Goal: Information Seeking & Learning: Check status

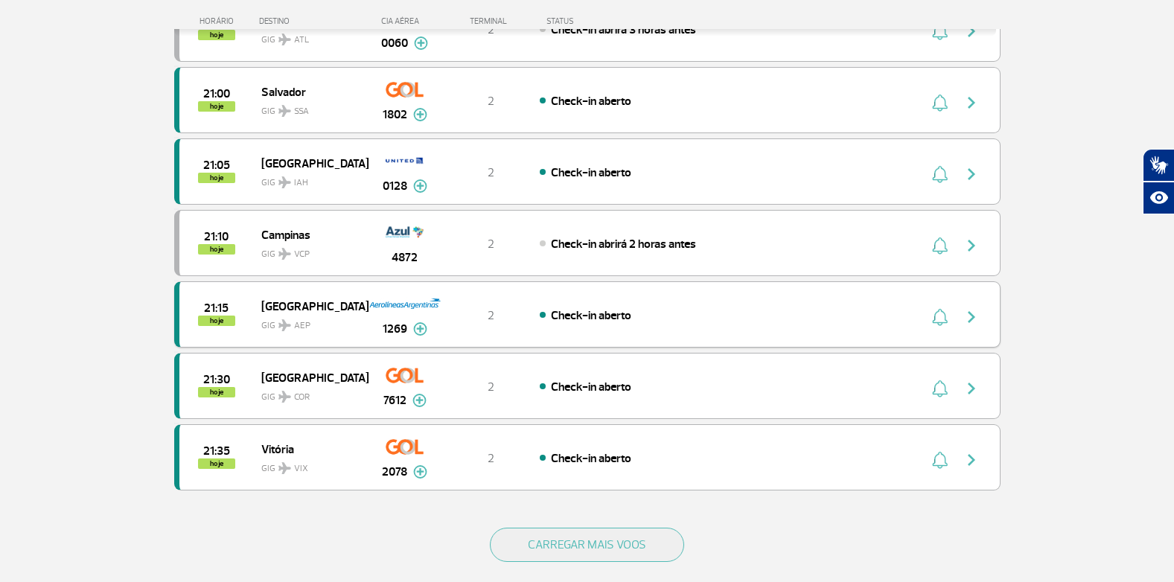
scroll to position [1266, 0]
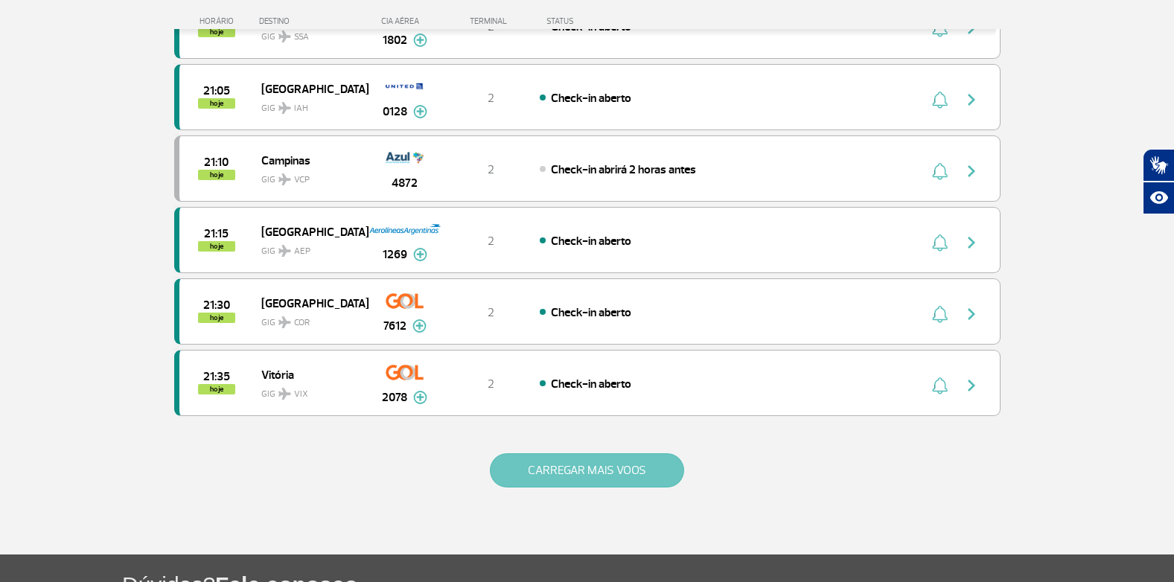
click at [530, 469] on button "CARREGAR MAIS VOOS" at bounding box center [587, 471] width 194 height 34
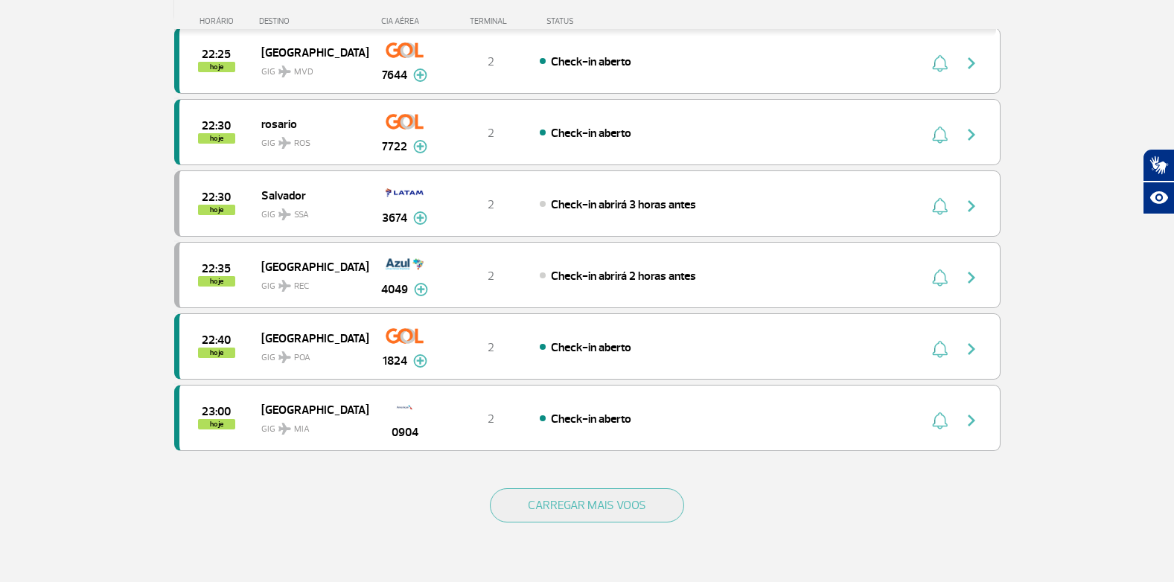
scroll to position [2681, 0]
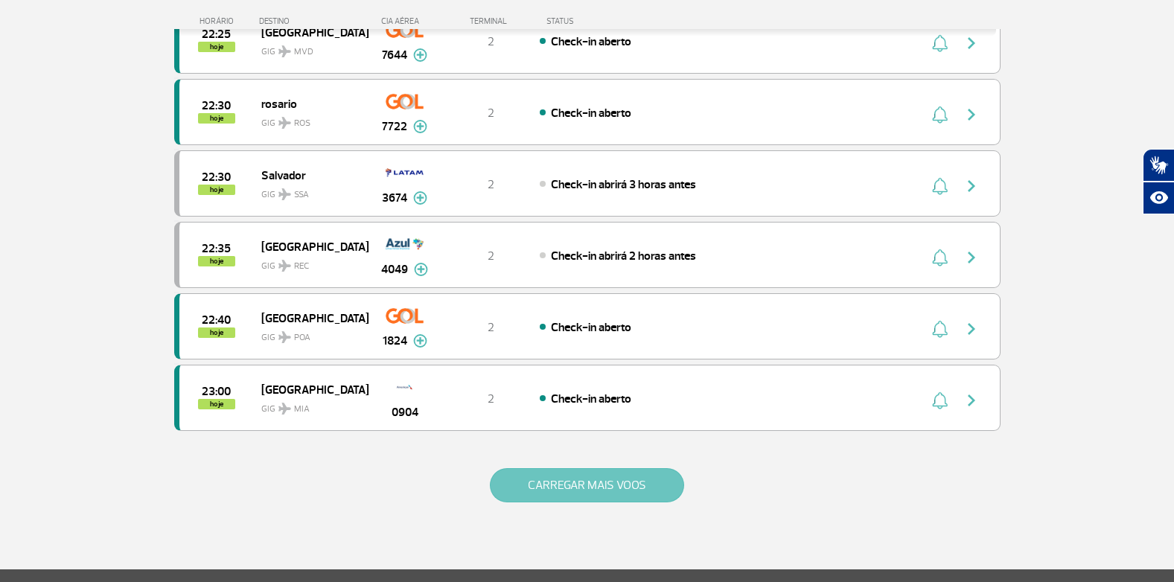
click at [561, 476] on button "CARREGAR MAIS VOOS" at bounding box center [587, 485] width 194 height 34
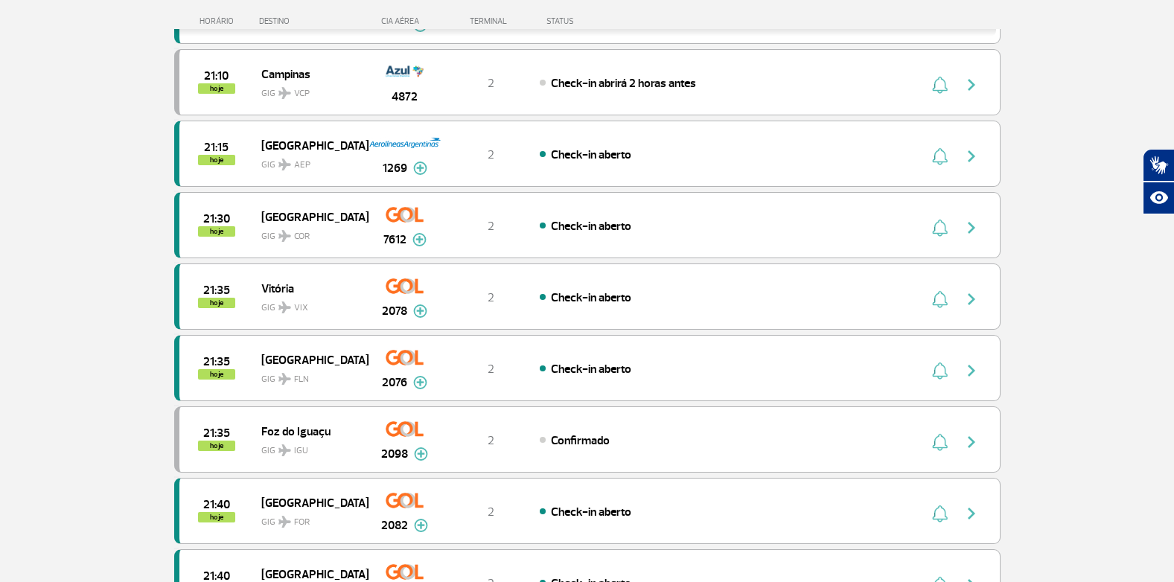
scroll to position [1341, 0]
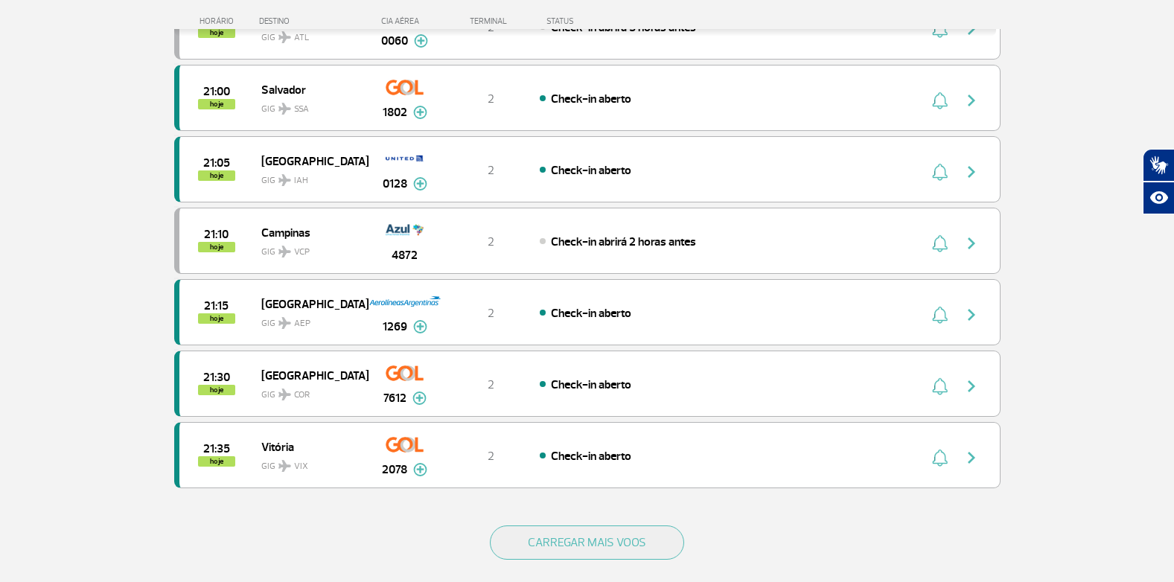
scroll to position [1415, 0]
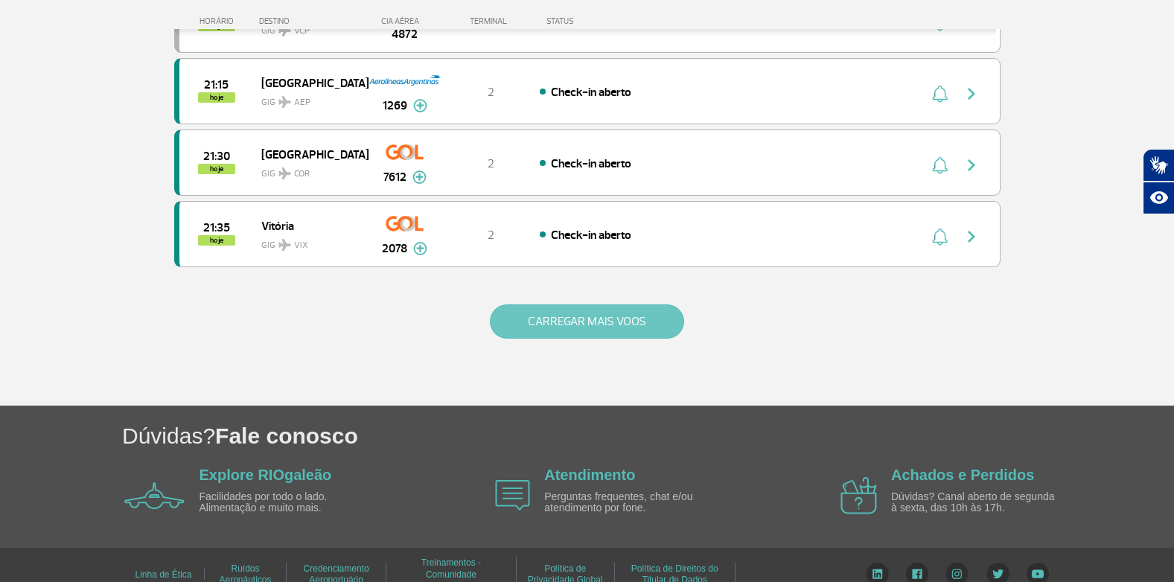
click at [517, 322] on button "CARREGAR MAIS VOOS" at bounding box center [587, 322] width 194 height 34
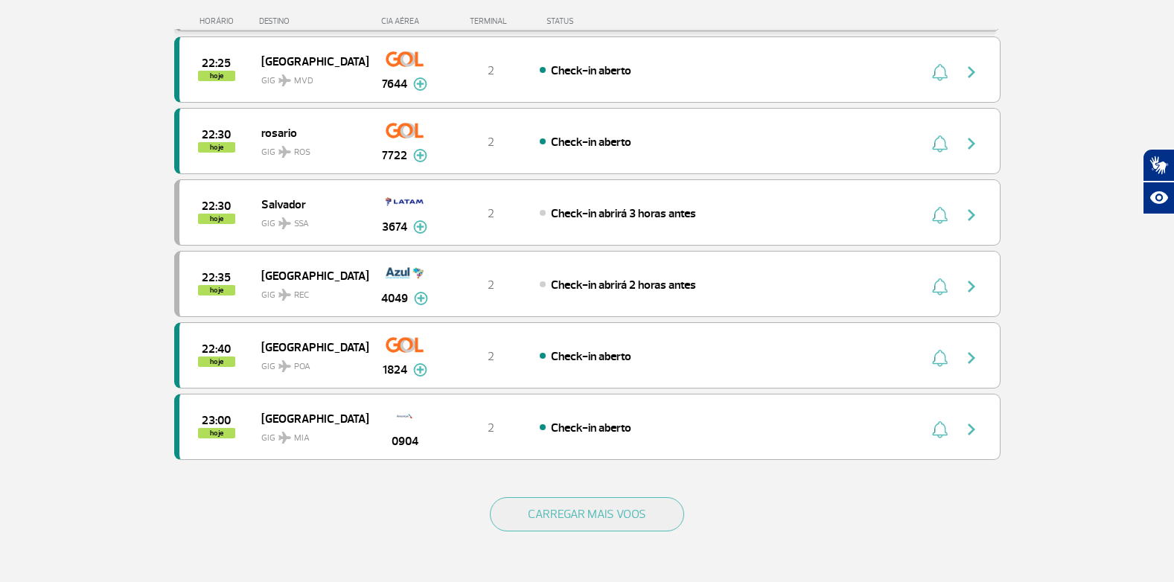
scroll to position [2681, 0]
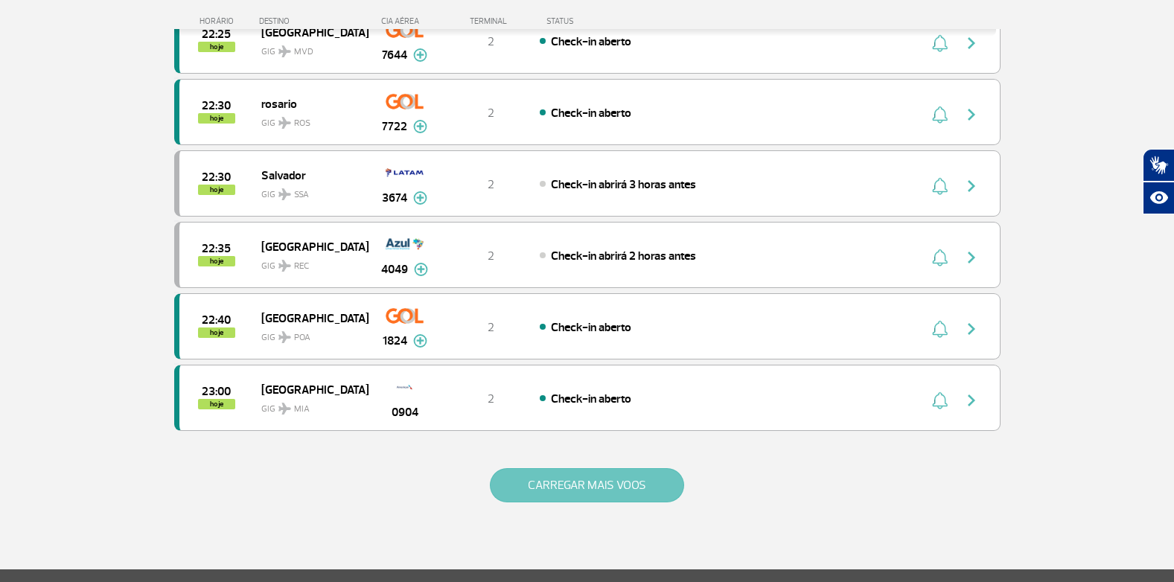
click at [524, 482] on button "CARREGAR MAIS VOOS" at bounding box center [587, 485] width 194 height 34
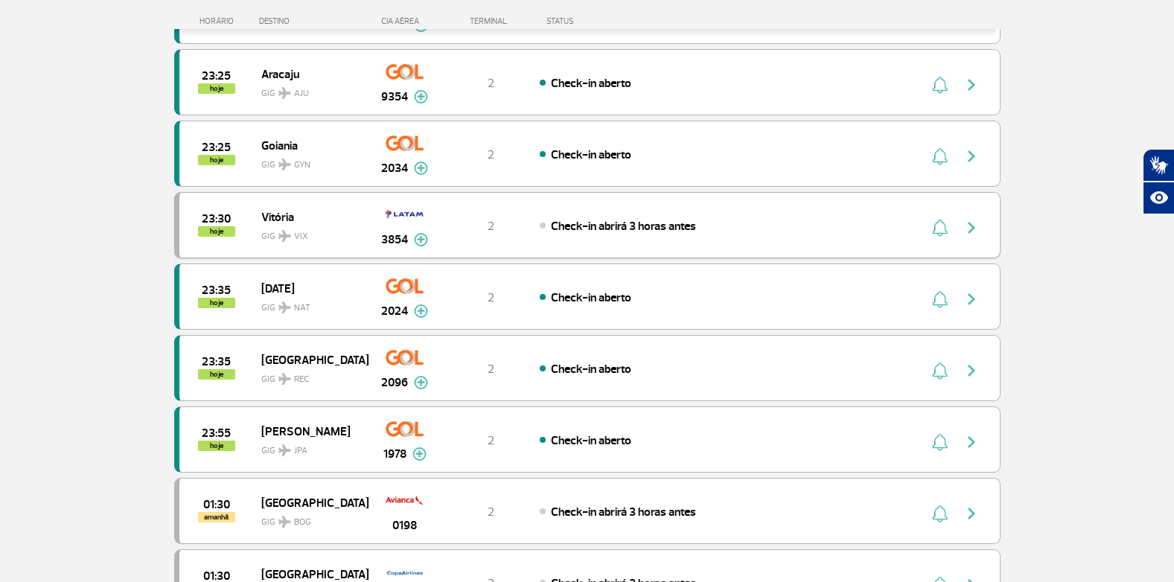
scroll to position [3128, 0]
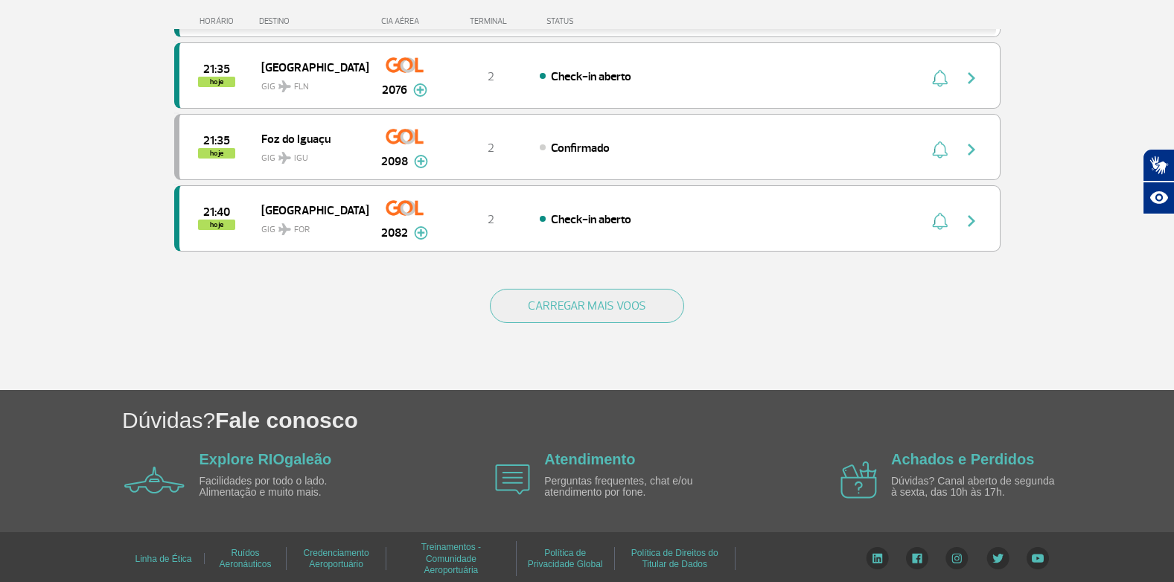
scroll to position [1435, 0]
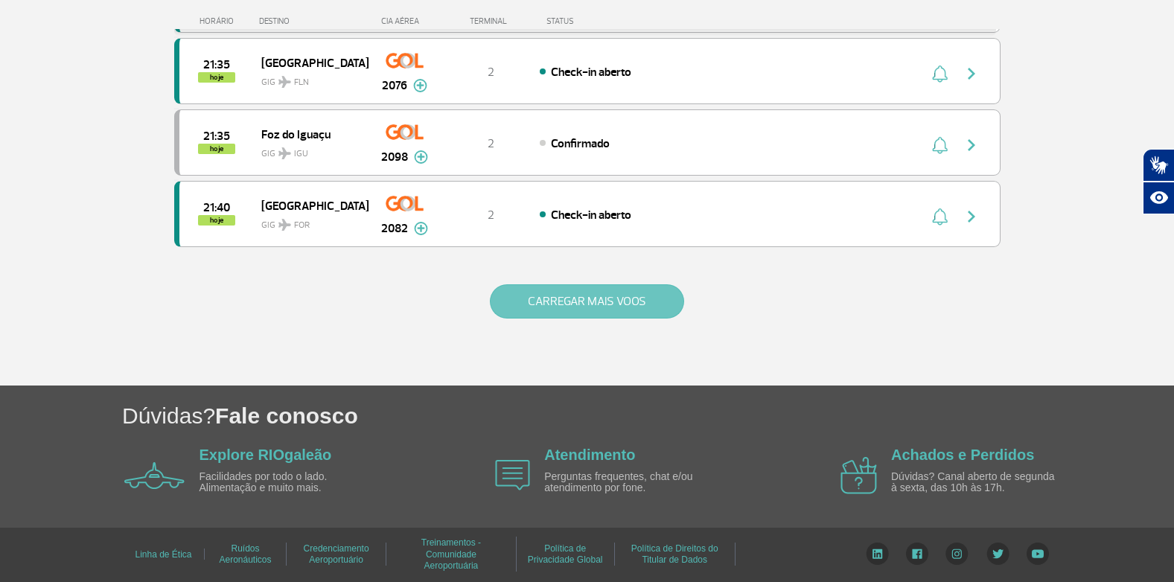
click at [579, 293] on button "CARREGAR MAIS VOOS" at bounding box center [587, 301] width 194 height 34
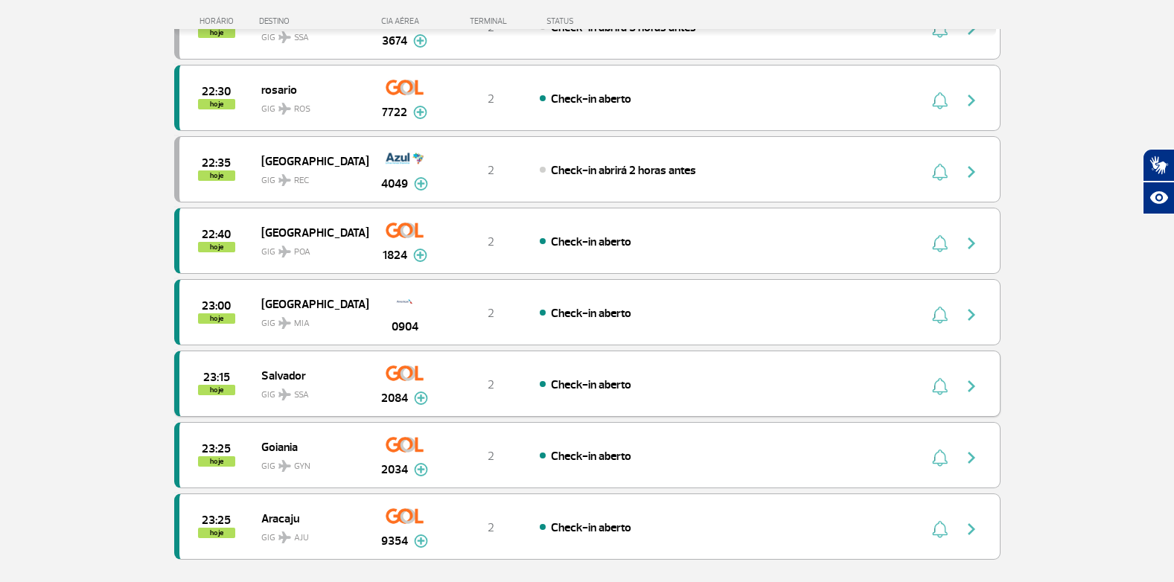
scroll to position [2865, 0]
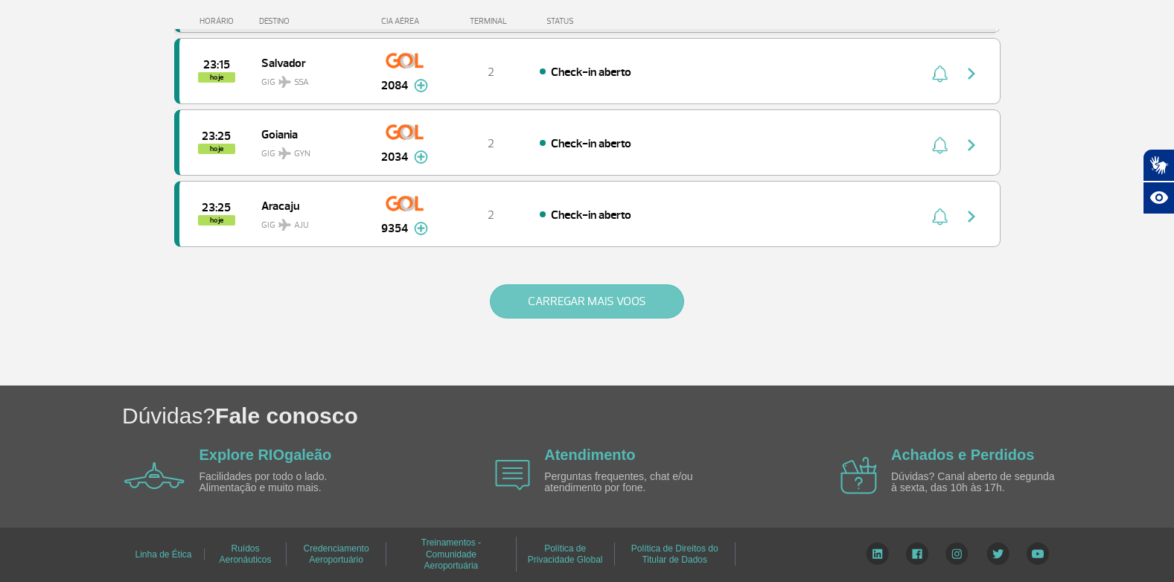
click at [556, 304] on button "CARREGAR MAIS VOOS" at bounding box center [587, 301] width 194 height 34
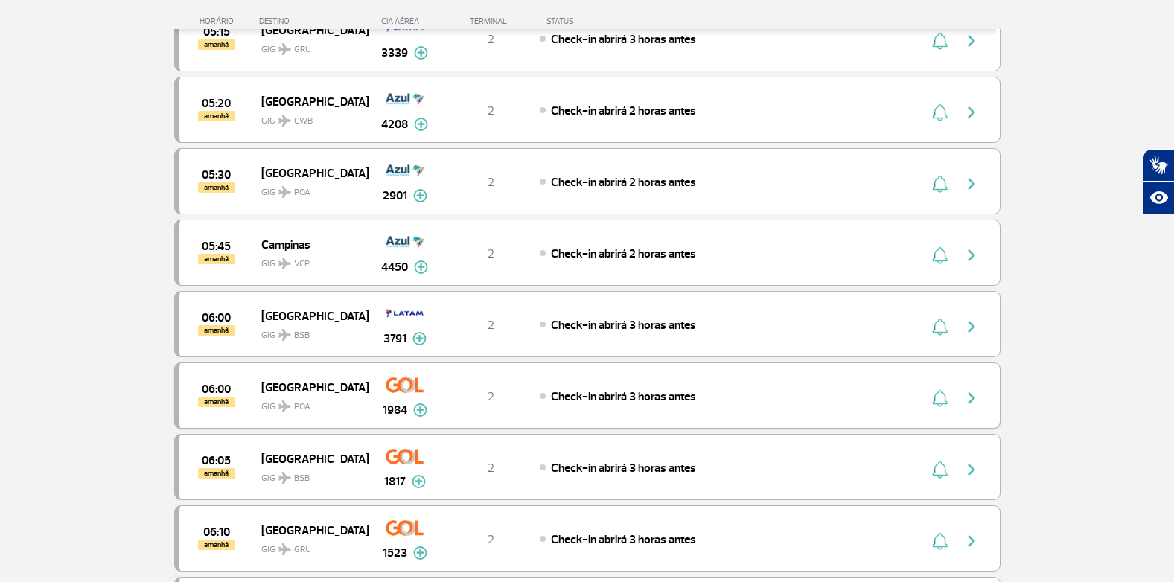
scroll to position [4131, 0]
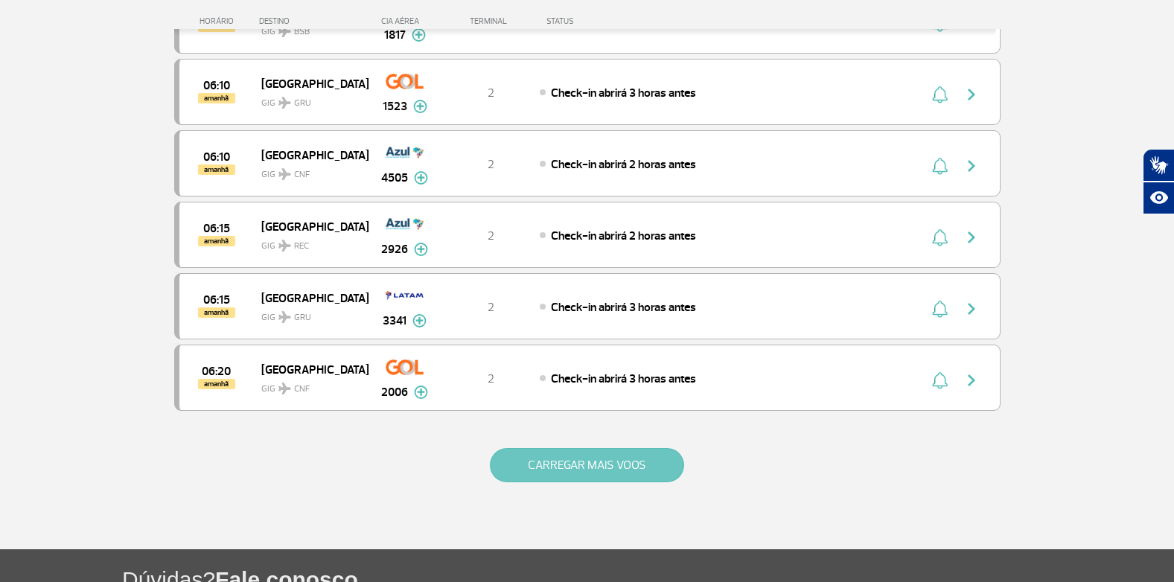
click at [565, 462] on button "CARREGAR MAIS VOOS" at bounding box center [587, 465] width 194 height 34
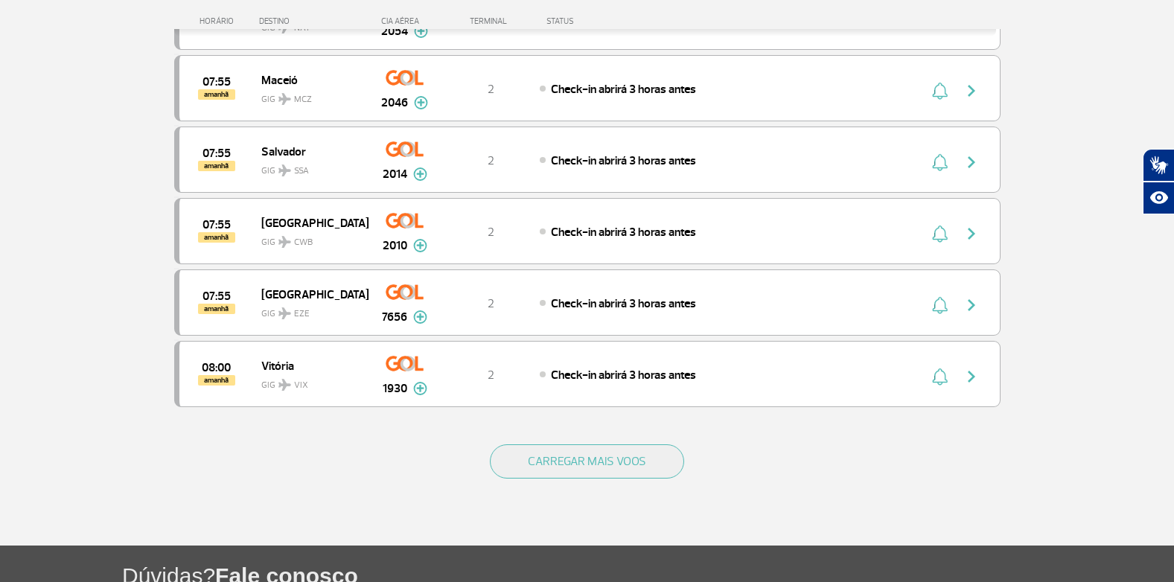
scroll to position [5621, 0]
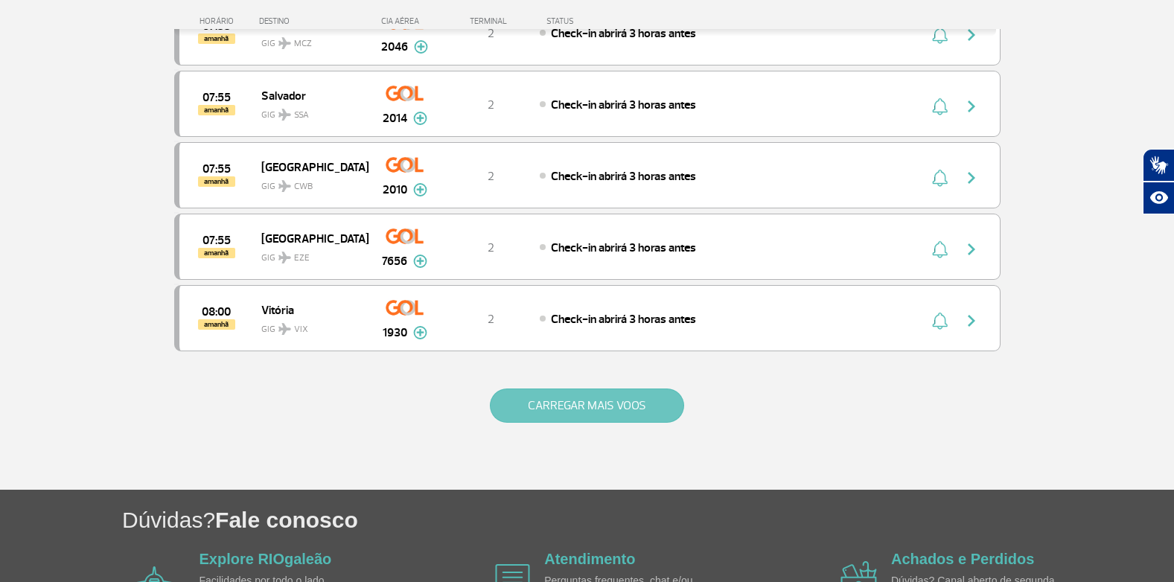
click at [550, 411] on button "CARREGAR MAIS VOOS" at bounding box center [587, 406] width 194 height 34
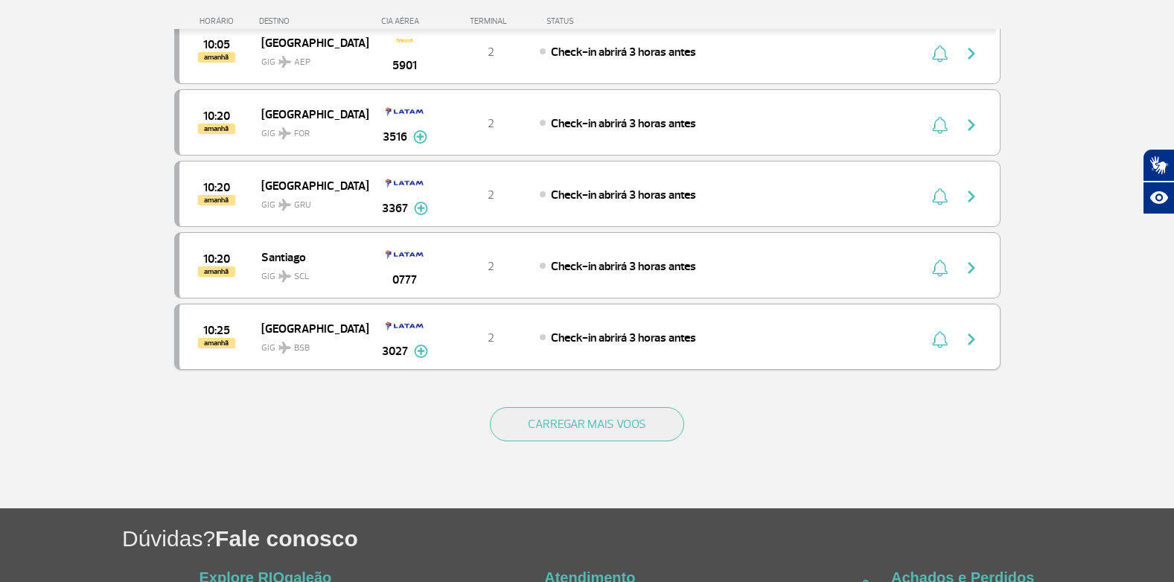
scroll to position [7036, 0]
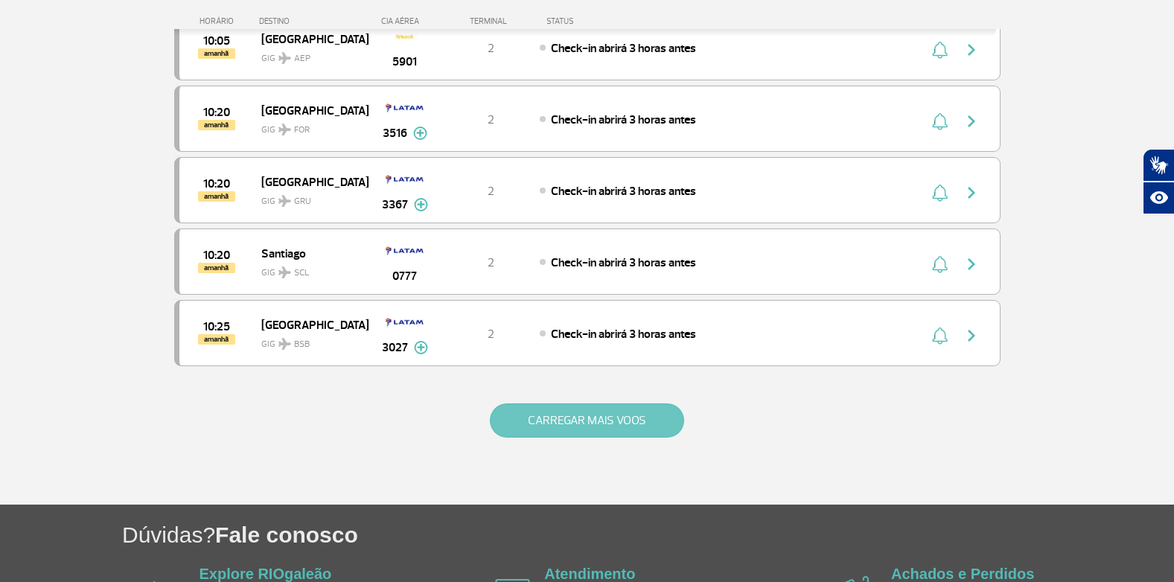
click at [525, 425] on button "CARREGAR MAIS VOOS" at bounding box center [587, 421] width 194 height 34
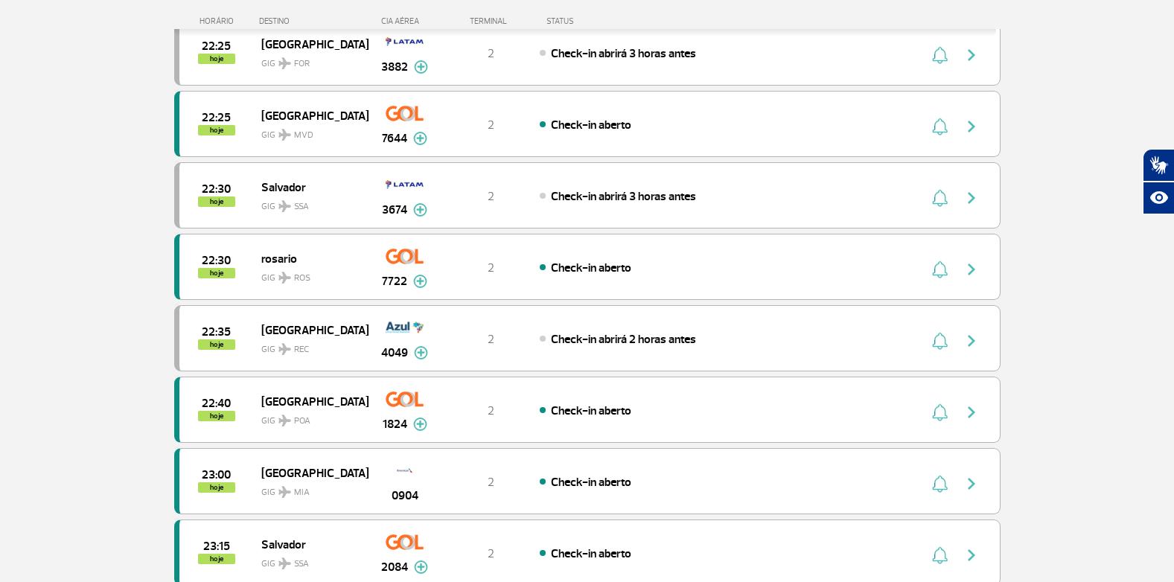
scroll to position [2756, 0]
